Goal: Task Accomplishment & Management: Use online tool/utility

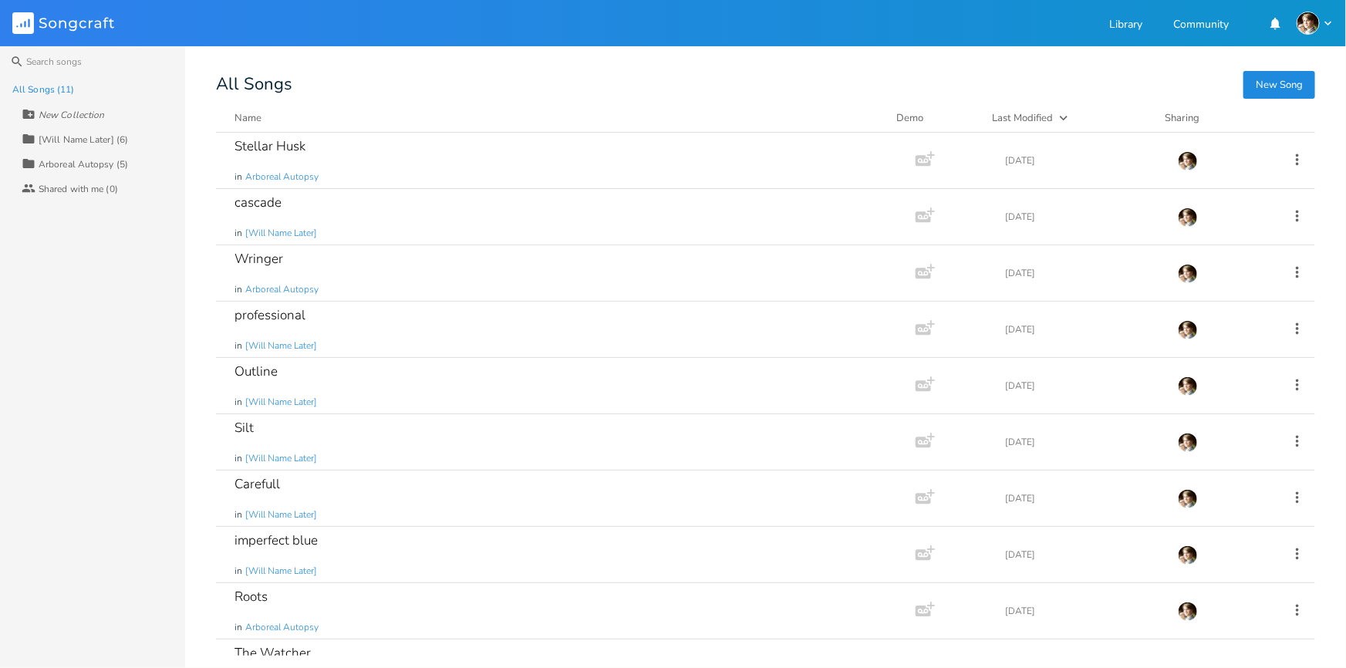
click at [104, 138] on div "[Will Name Later] (6)" at bounding box center [83, 139] width 89 height 9
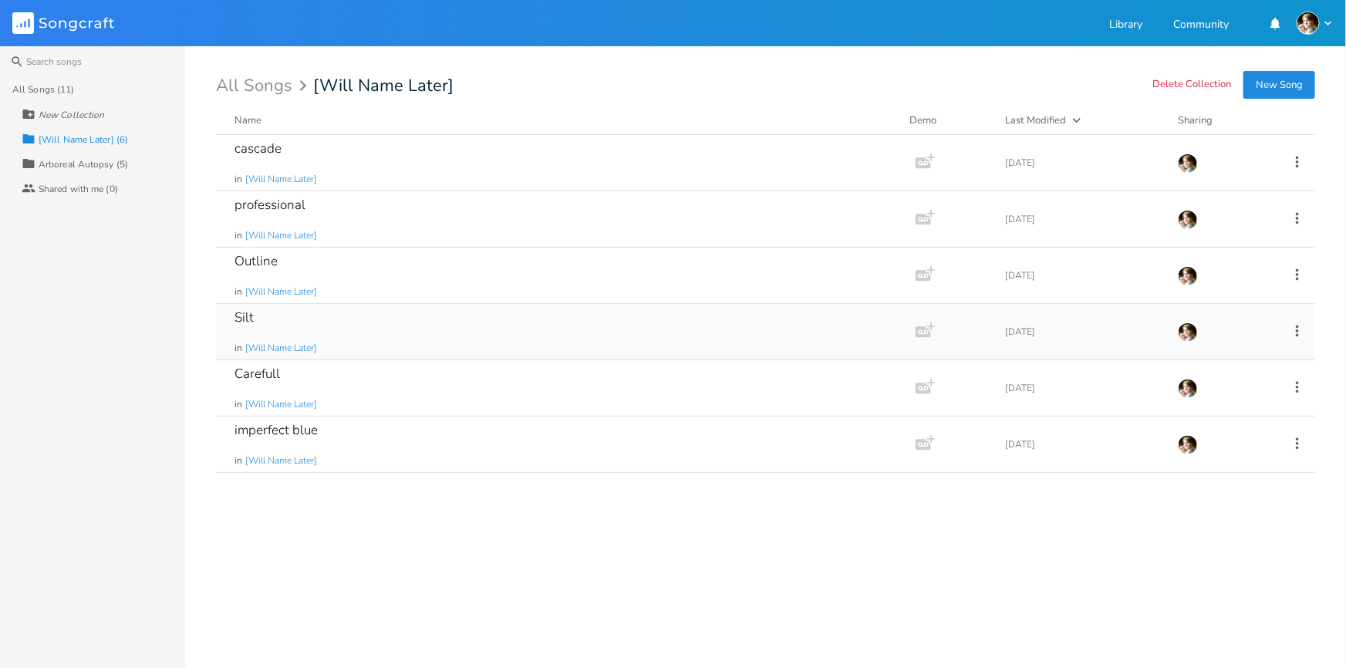
click at [387, 326] on div "Silt in [Will Name Later]" at bounding box center [563, 332] width 656 height 56
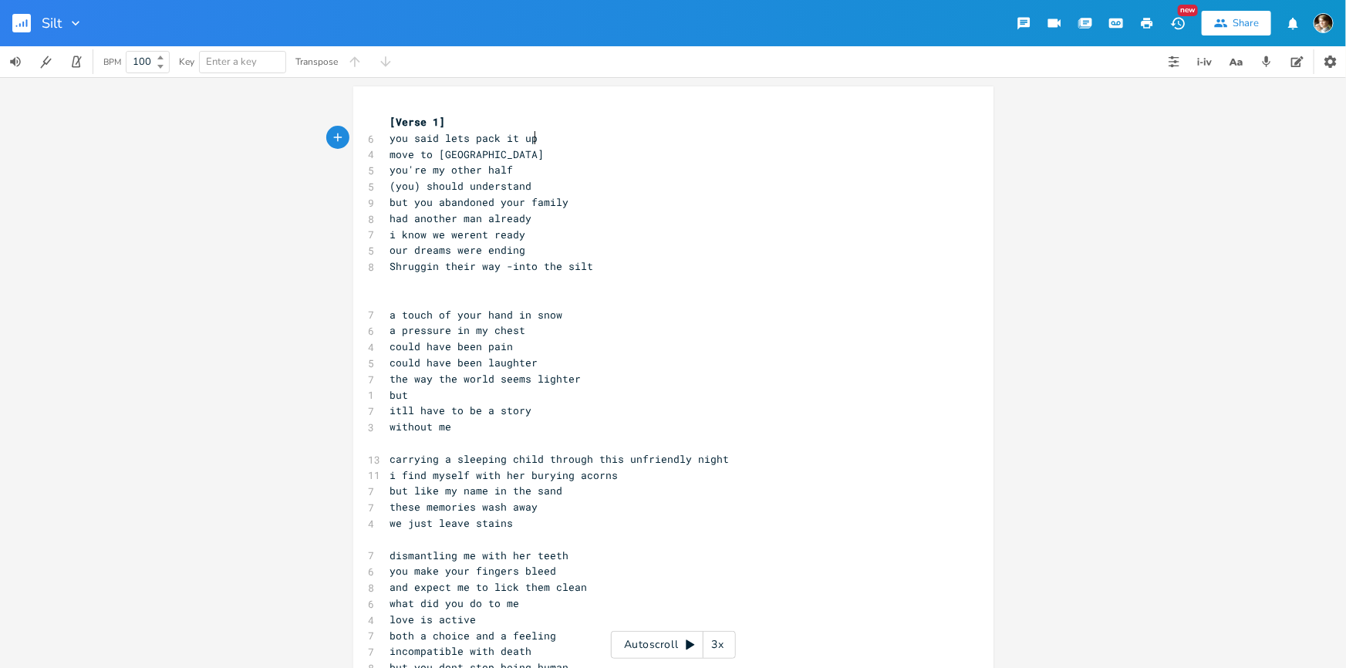
click at [616, 144] on pre "you said lets pack it up" at bounding box center [665, 138] width 557 height 16
click at [625, 165] on pre "you're my other half" at bounding box center [665, 170] width 557 height 16
click at [609, 143] on pre "you said lets pack it up" at bounding box center [665, 138] width 557 height 16
click at [585, 164] on pre "you're my other half" at bounding box center [665, 170] width 557 height 16
click at [585, 150] on pre "move to [GEOGRAPHIC_DATA]" at bounding box center [665, 155] width 557 height 16
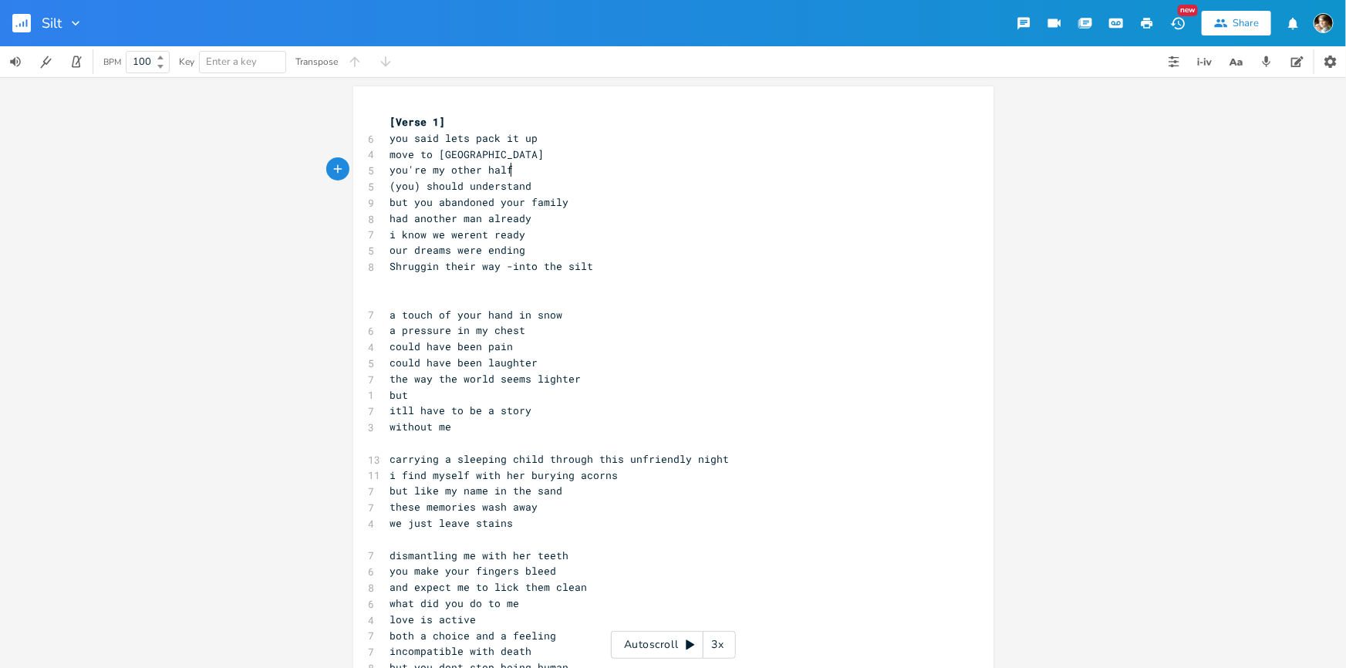
click at [548, 174] on pre "you're my other half" at bounding box center [665, 170] width 557 height 16
click at [451, 424] on pre "without me" at bounding box center [665, 427] width 557 height 16
click at [614, 473] on pre "i find myself with her burying acorns" at bounding box center [665, 475] width 557 height 16
click at [780, 461] on pre "carrying a sleeping child through this unfriendly night" at bounding box center [665, 459] width 557 height 16
click at [710, 478] on pre "i find myself with her burying acorns" at bounding box center [665, 475] width 557 height 16
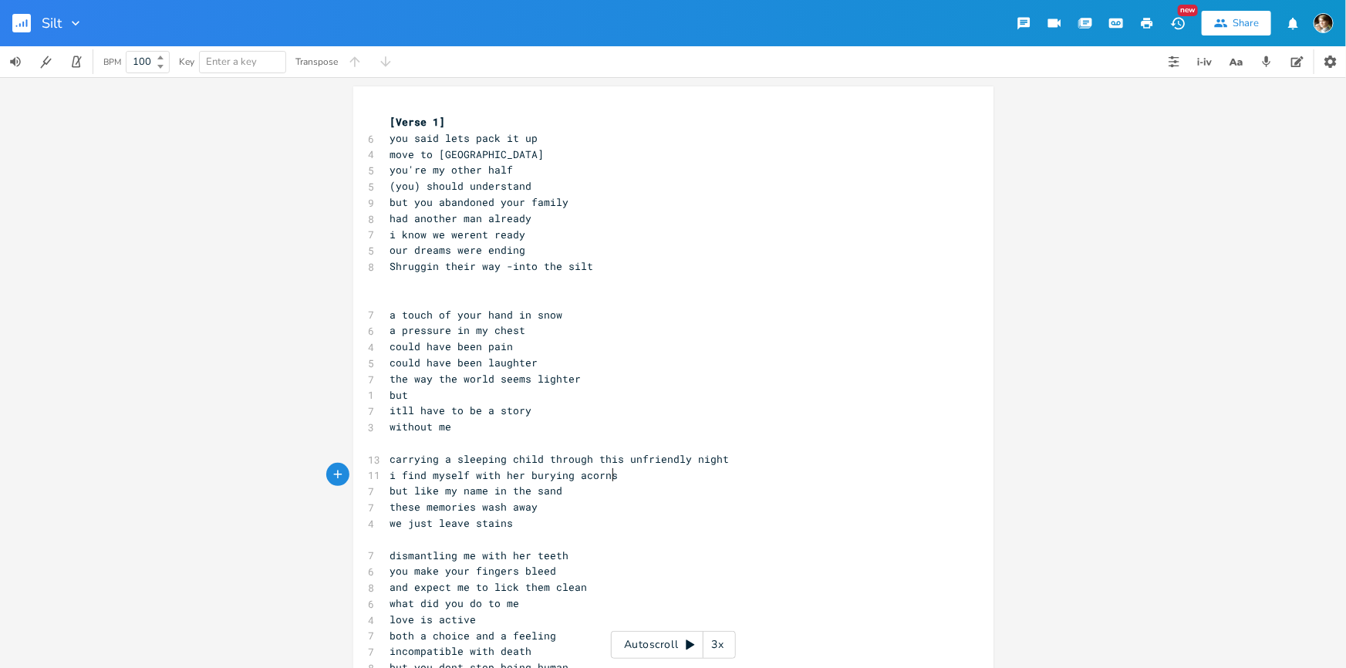
click at [633, 478] on pre "i find myself with her burying acorns" at bounding box center [665, 475] width 557 height 16
click at [603, 502] on pre "these memories wash away" at bounding box center [665, 507] width 557 height 16
click at [604, 495] on pre "but like my name in the sand" at bounding box center [665, 491] width 557 height 16
click at [578, 518] on pre "we just leave stains" at bounding box center [665, 523] width 557 height 16
click at [589, 506] on pre "these memories wash away" at bounding box center [665, 507] width 557 height 16
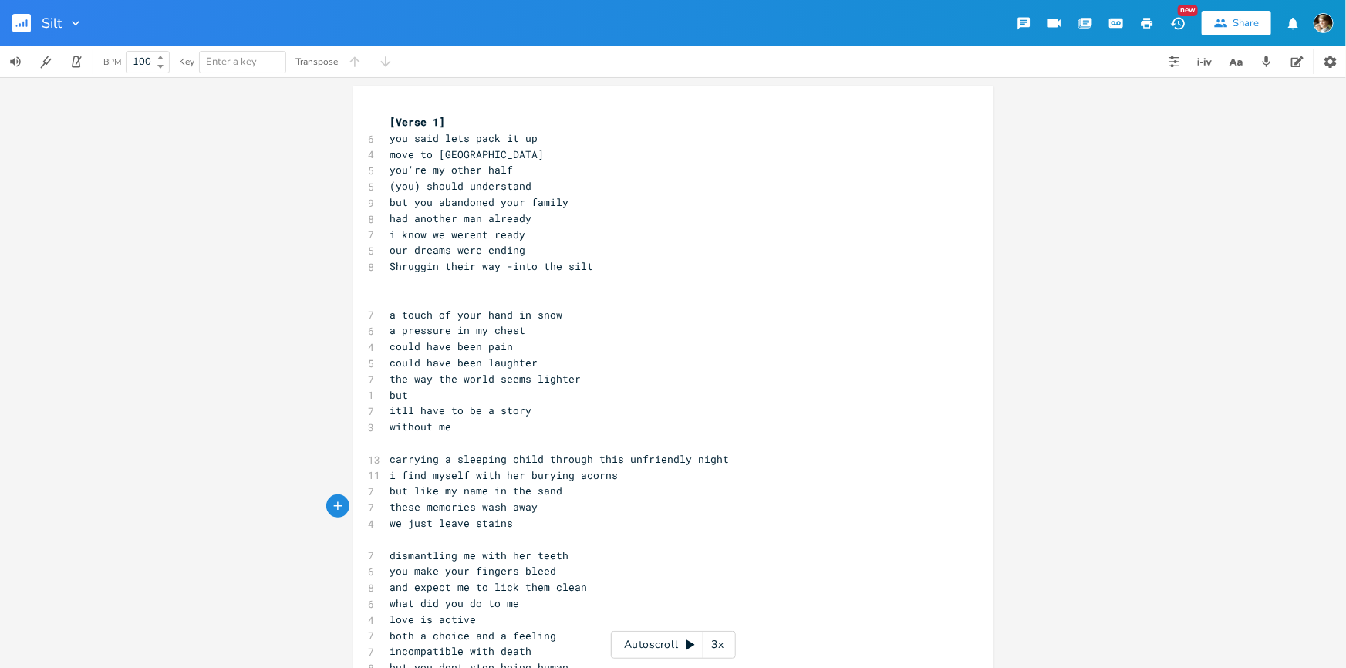
click at [614, 491] on pre "but like my name in the sand" at bounding box center [665, 491] width 557 height 16
click at [612, 504] on pre "these memories wash away" at bounding box center [665, 507] width 557 height 16
click at [596, 514] on pre "these memories wash away" at bounding box center [665, 507] width 557 height 16
click at [594, 525] on pre "we just leave stains" at bounding box center [665, 523] width 557 height 16
click at [595, 507] on pre "these memories wash away" at bounding box center [665, 507] width 557 height 16
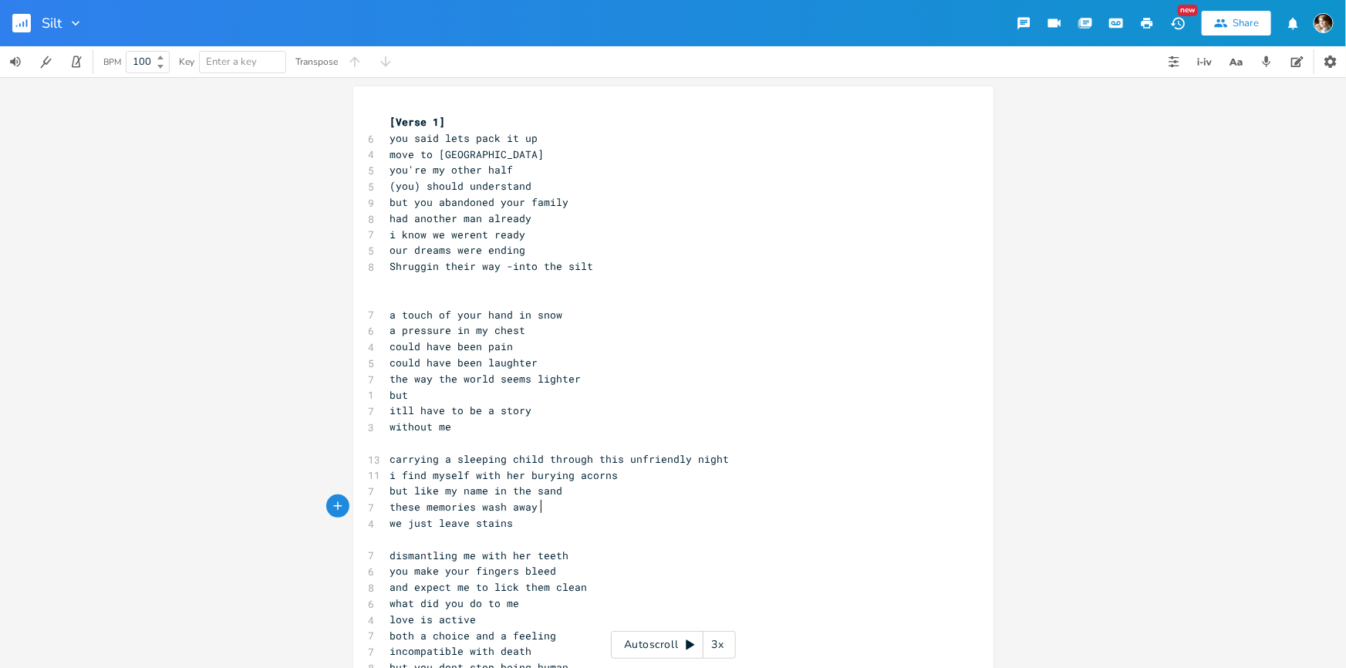
click at [582, 529] on pre "we just leave stains" at bounding box center [665, 523] width 557 height 16
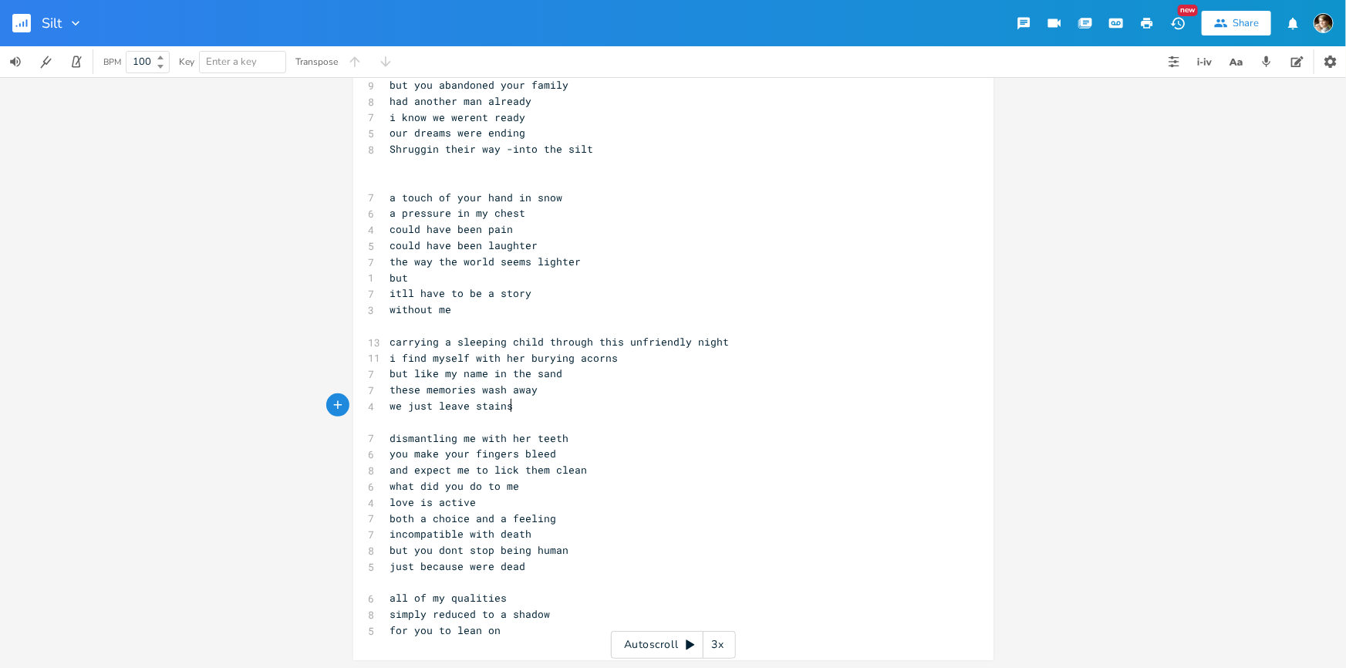
scroll to position [118, 0]
click at [597, 430] on pre "dismantling me with her teeth" at bounding box center [665, 438] width 557 height 16
click at [563, 455] on pre "you make your fingers bleed" at bounding box center [665, 453] width 557 height 16
